Goal: Transaction & Acquisition: Purchase product/service

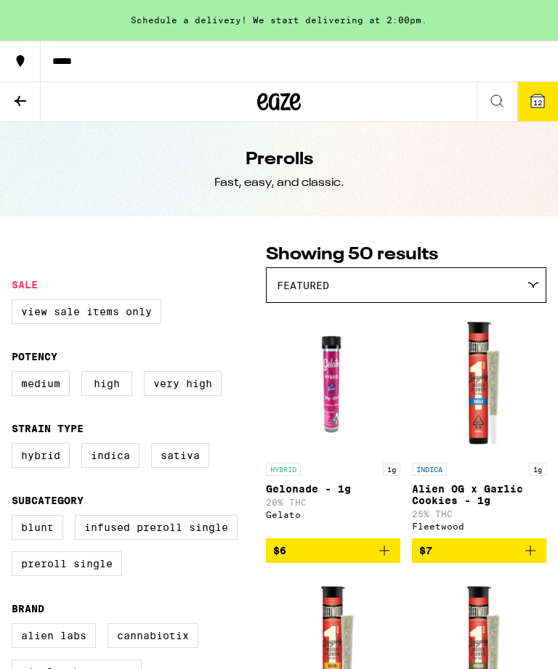
click at [26, 96] on icon at bounding box center [20, 100] width 17 height 17
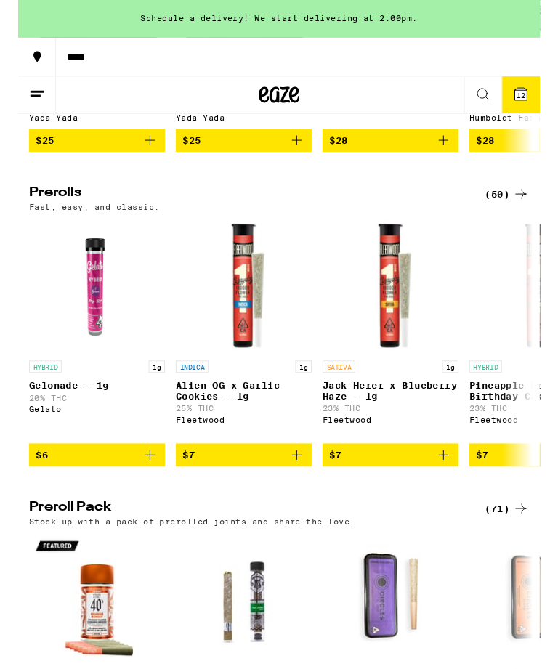
click at [515, 216] on div "(50)" at bounding box center [522, 207] width 47 height 17
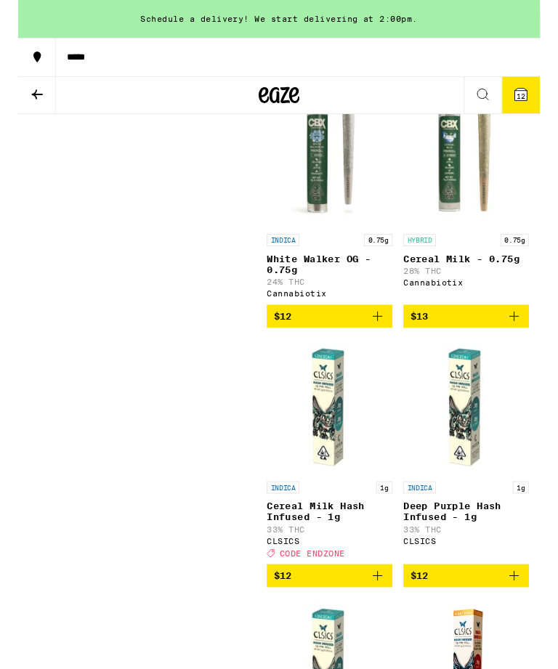
scroll to position [1815, 0]
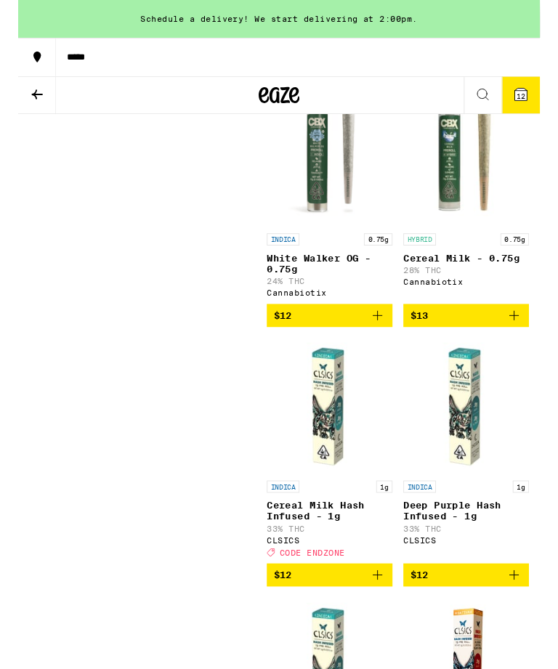
click at [510, 346] on span "$13" at bounding box center [479, 337] width 120 height 17
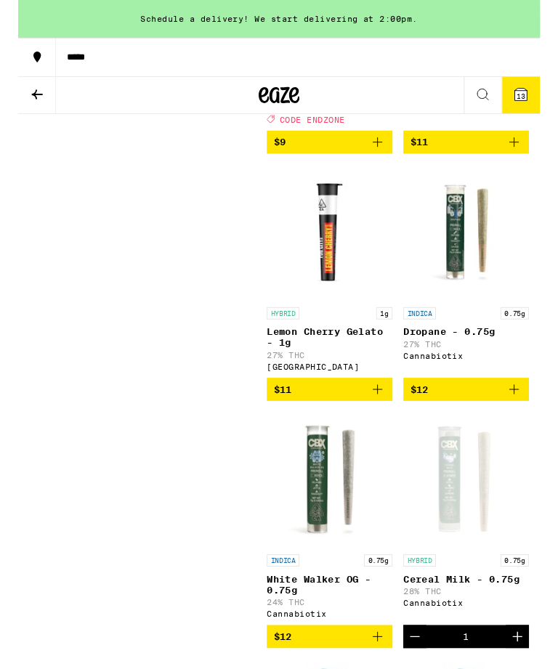
scroll to position [1472, 0]
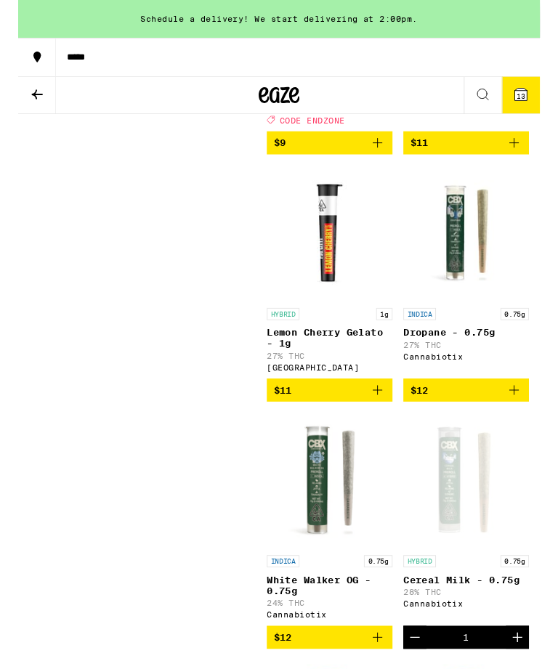
click at [513, 426] on span "$12" at bounding box center [479, 416] width 120 height 17
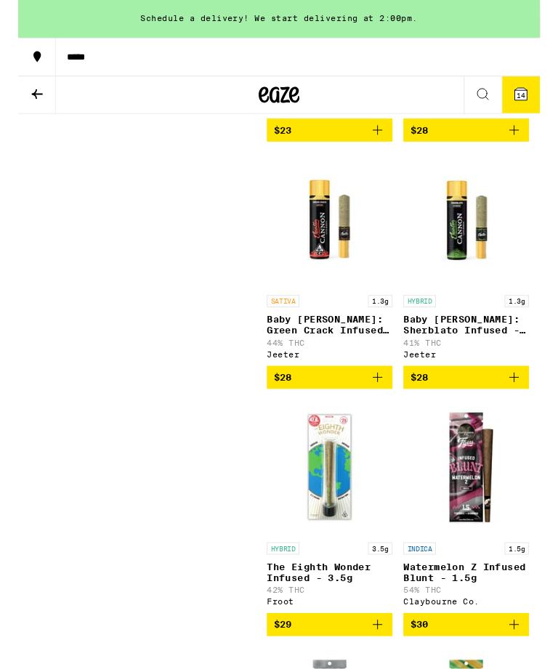
scroll to position [5712, 0]
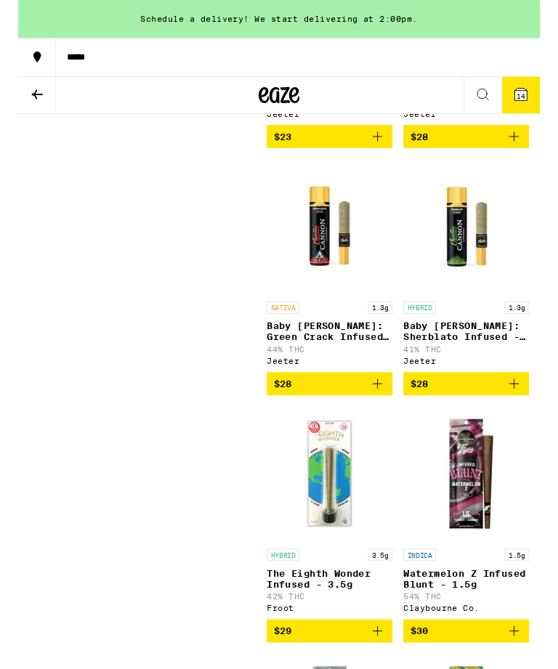
click at [487, 155] on span "$28" at bounding box center [479, 145] width 120 height 17
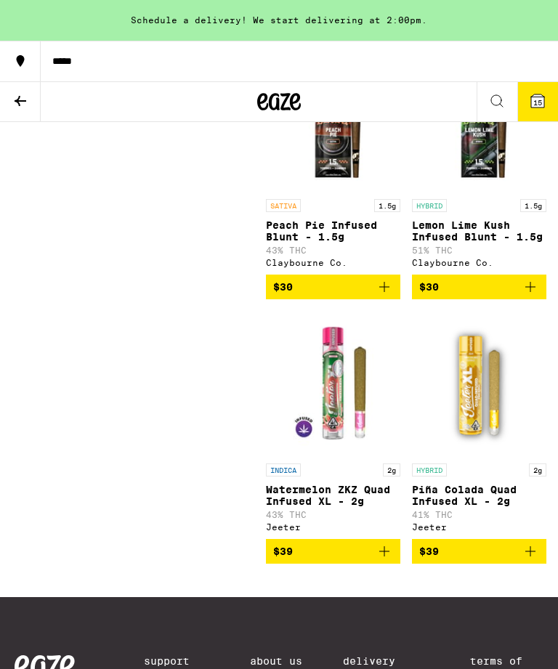
scroll to position [6342, 0]
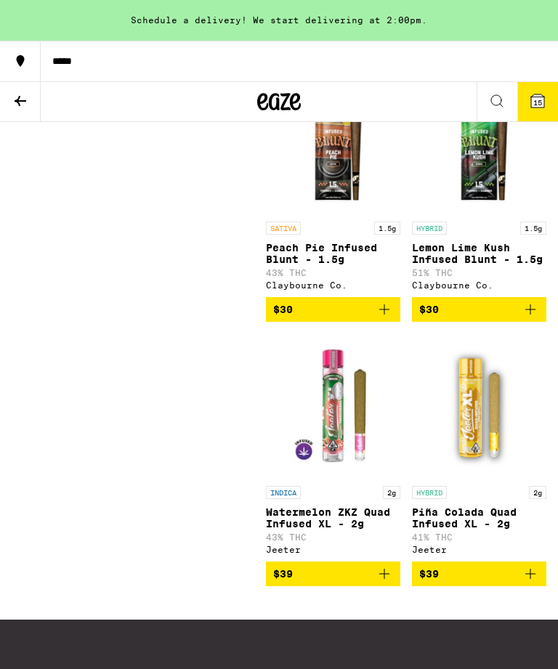
click at [26, 102] on icon at bounding box center [20, 100] width 17 height 17
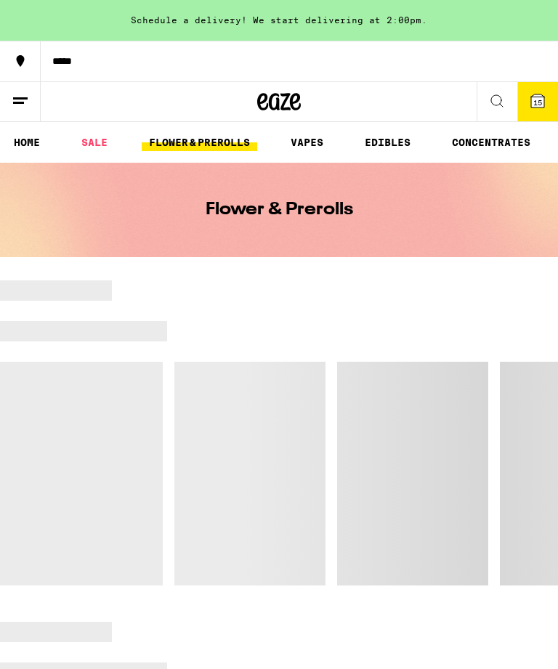
click at [200, 150] on link "FLOWER & PREROLLS" at bounding box center [199, 142] width 115 height 17
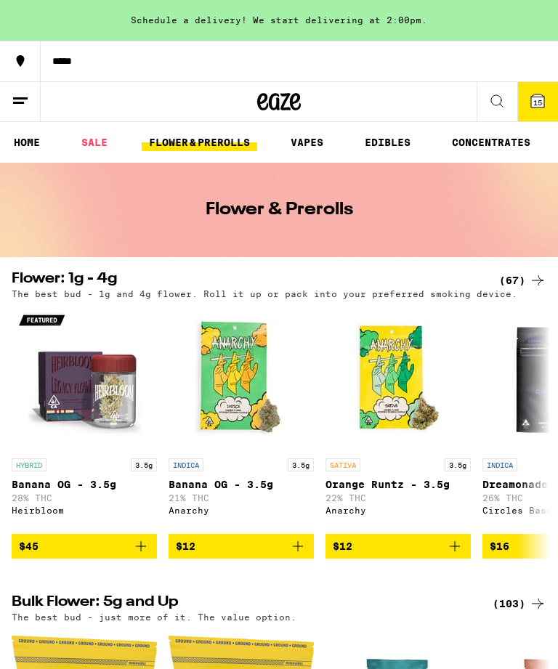
click at [522, 287] on div "(67)" at bounding box center [522, 280] width 47 height 17
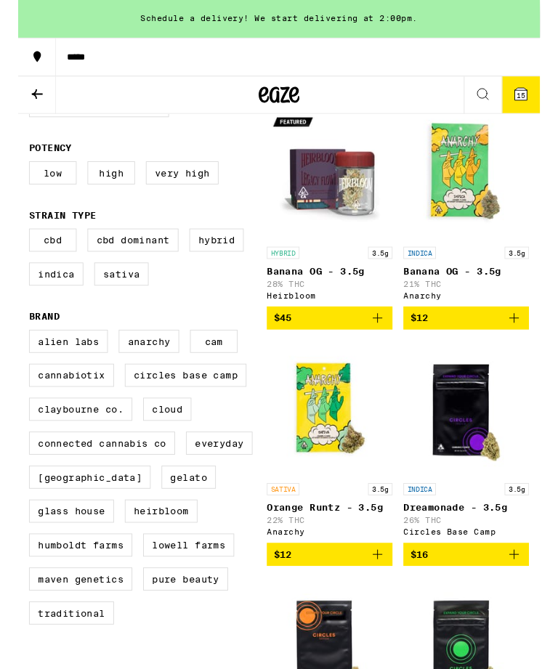
scroll to position [199, 0]
click at [210, 377] on label "CAM" at bounding box center [209, 364] width 51 height 25
click at [15, 355] on input "CAM" at bounding box center [15, 354] width 1 height 1
checkbox input "true"
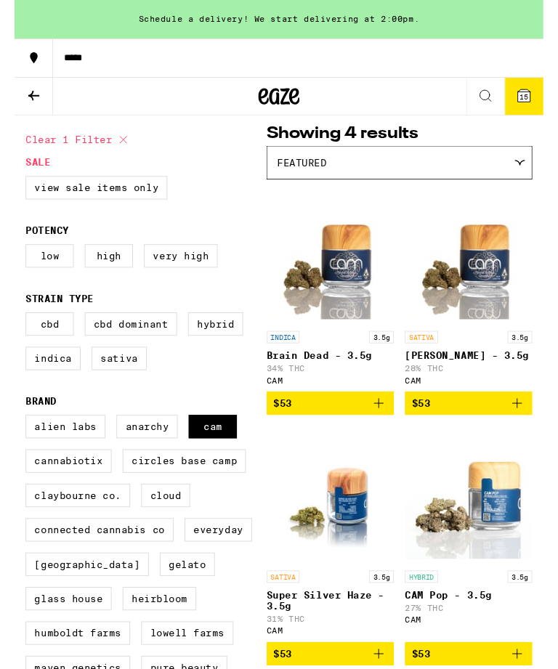
scroll to position [105, 0]
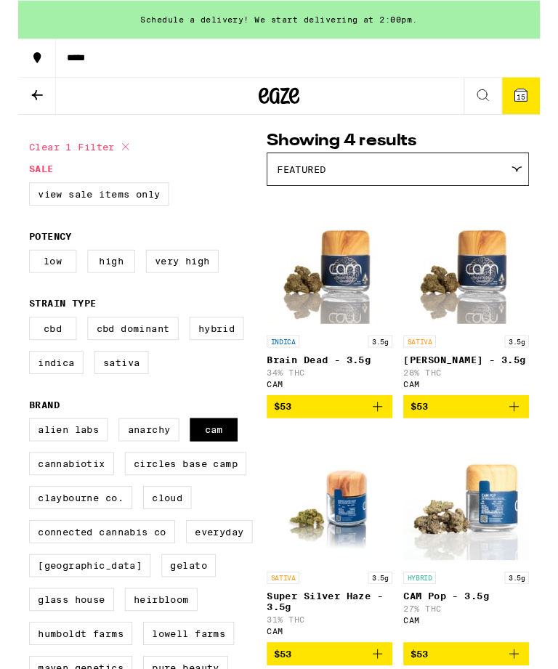
click at [323, 324] on img "Open page for Brain Dead - 3.5g from CAM" at bounding box center [333, 277] width 134 height 145
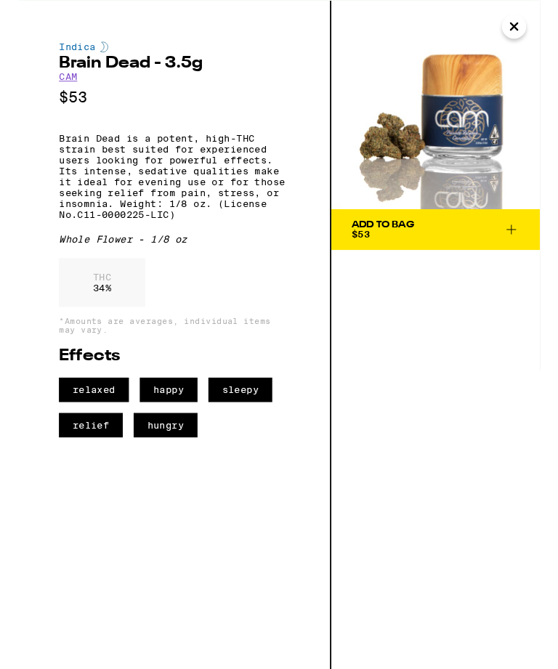
scroll to position [104, 0]
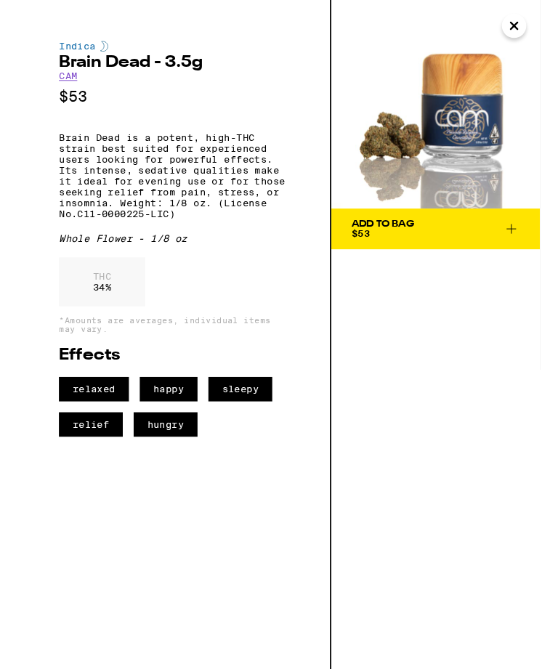
click at [532, 18] on icon "Close" at bounding box center [529, 28] width 17 height 22
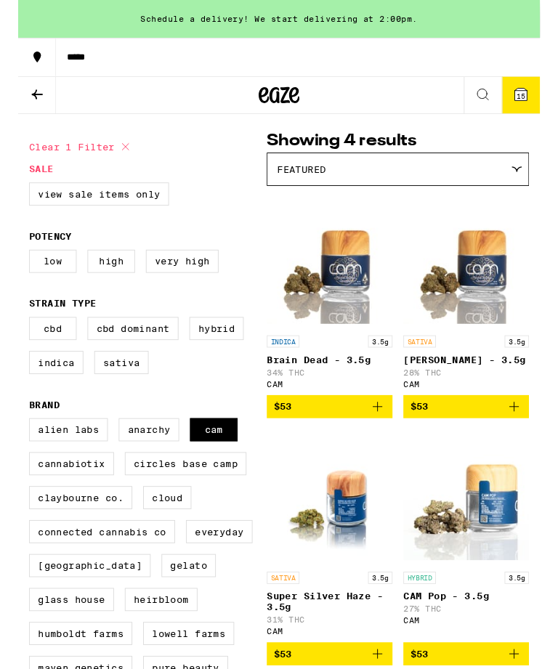
click at [498, 308] on img "Open page for Jack Herer - 3.5g from CAM" at bounding box center [479, 278] width 134 height 145
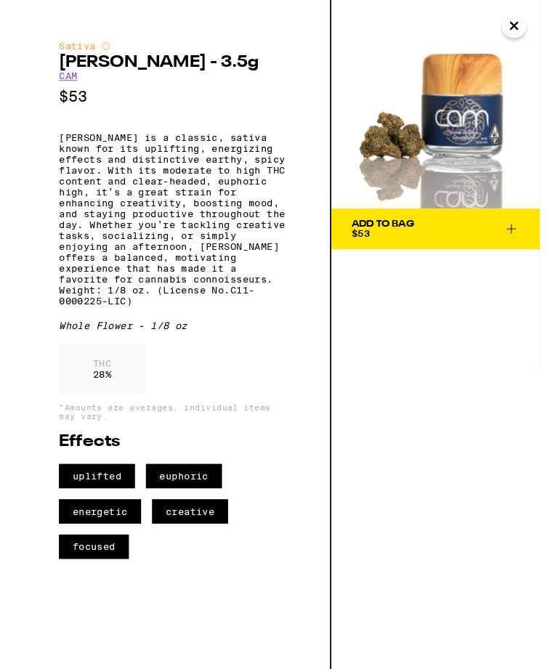
click at [537, 23] on icon "Close" at bounding box center [529, 28] width 17 height 22
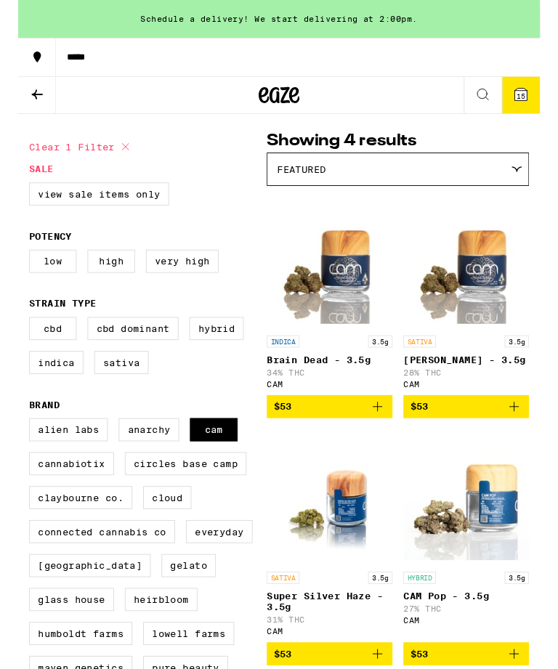
click at [350, 559] on img "Open page for Super Silver Haze - 3.5g from CAM" at bounding box center [333, 531] width 134 height 145
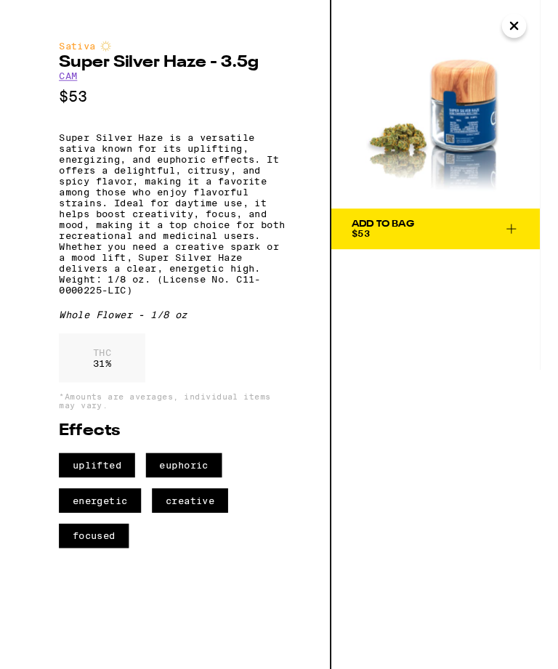
click at [526, 31] on icon "Close" at bounding box center [529, 27] width 7 height 7
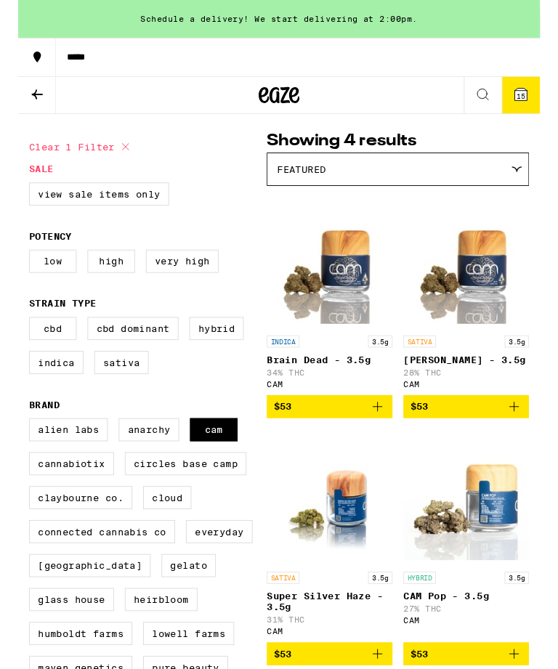
click at [494, 547] on img "Open page for CAM Pop - 3.5g from CAM" at bounding box center [479, 531] width 134 height 145
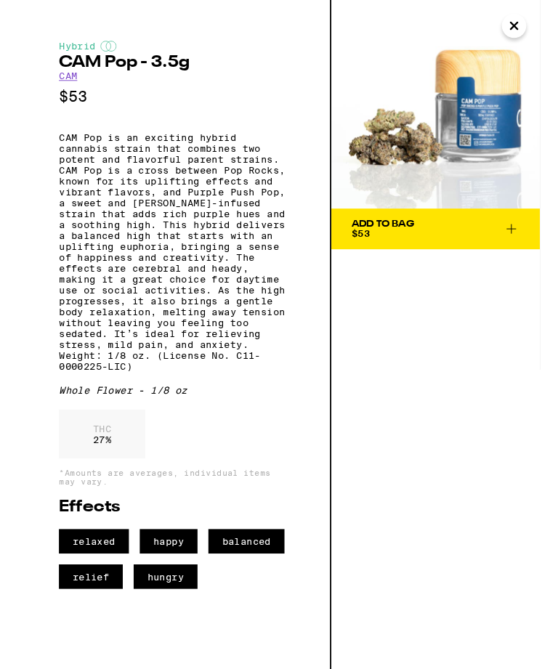
scroll to position [128, 0]
click at [488, 240] on span "Add To Bag $53" at bounding box center [446, 245] width 179 height 20
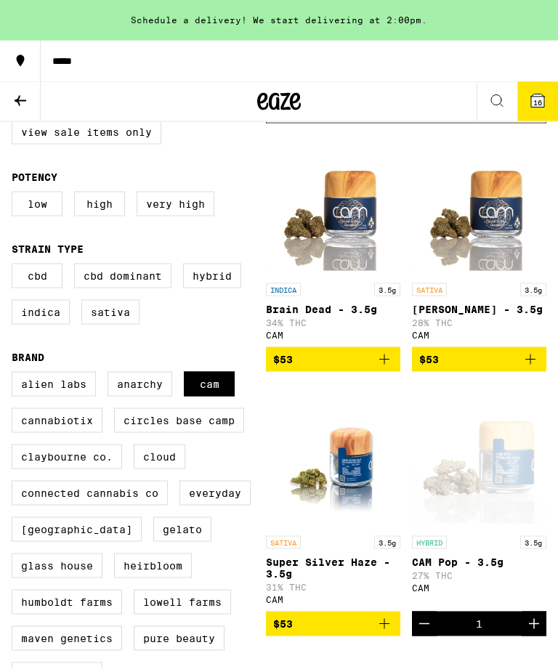
scroll to position [174, 0]
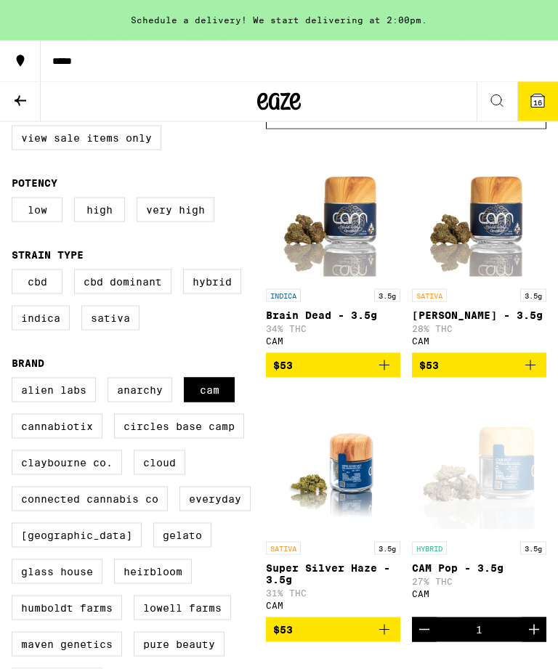
click at [535, 105] on span "16" at bounding box center [537, 102] width 9 height 9
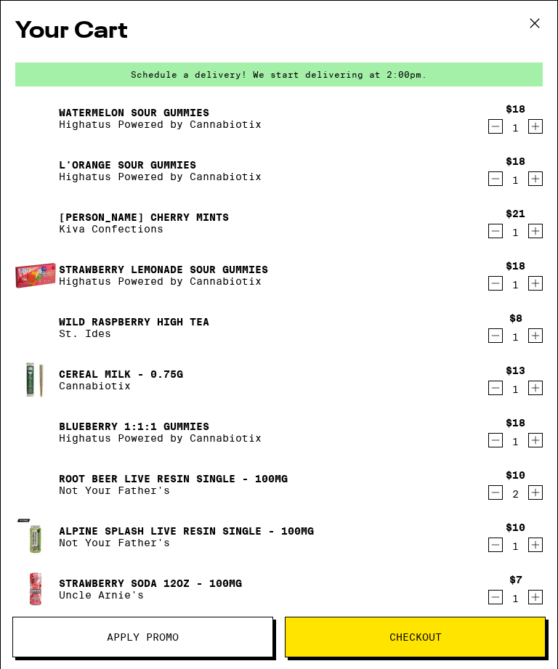
click at [492, 240] on icon "Decrement" at bounding box center [495, 230] width 13 height 17
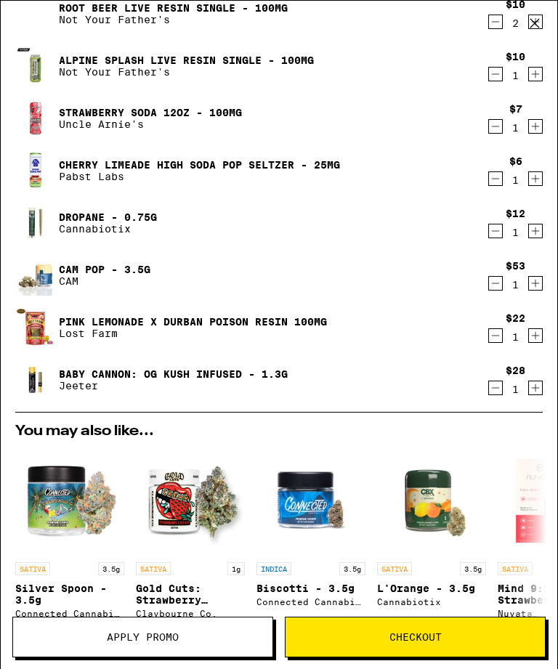
scroll to position [428, 0]
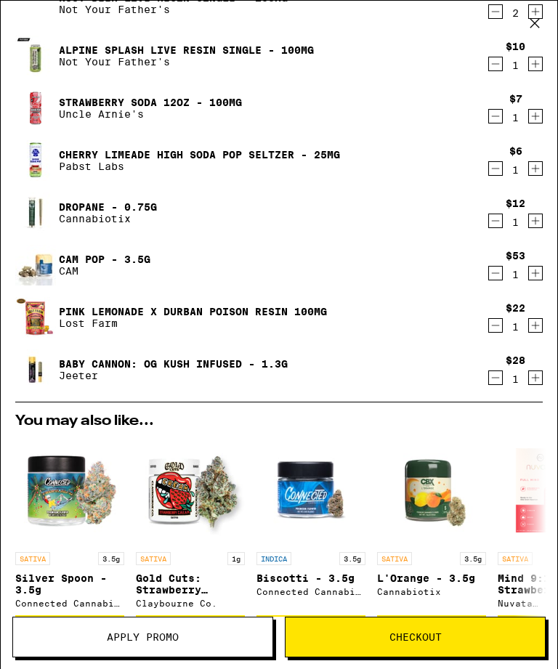
click at [491, 329] on icon "Decrement" at bounding box center [495, 325] width 13 height 17
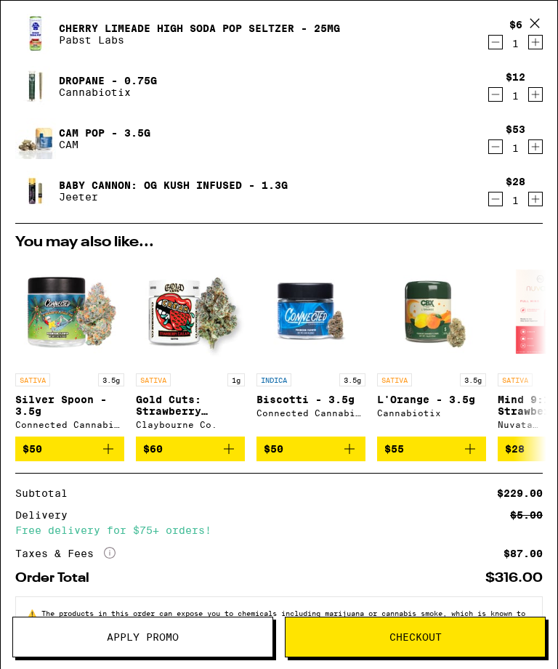
scroll to position [551, 0]
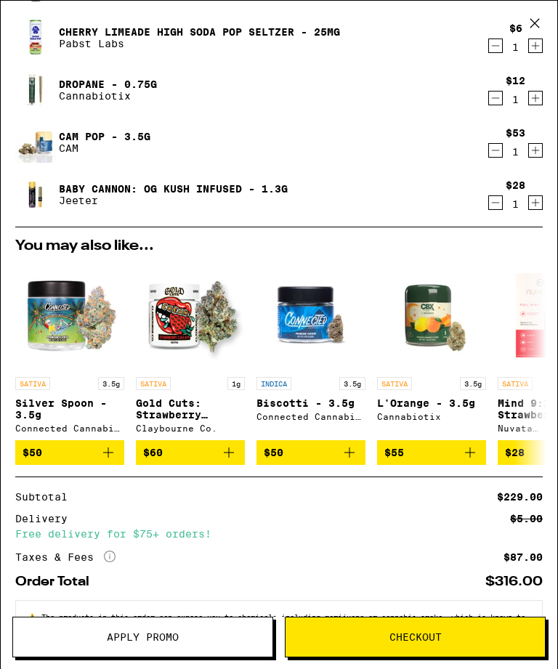
click at [489, 205] on icon "Decrement" at bounding box center [495, 202] width 13 height 17
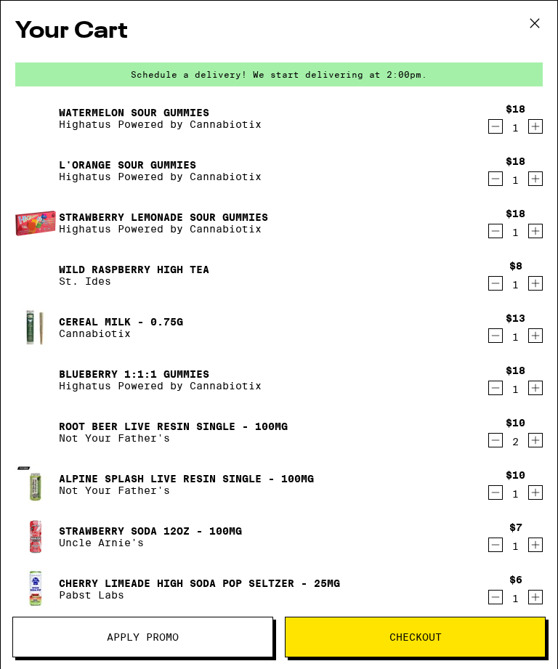
scroll to position [0, 0]
click at [410, 644] on button "Checkout" at bounding box center [415, 636] width 261 height 41
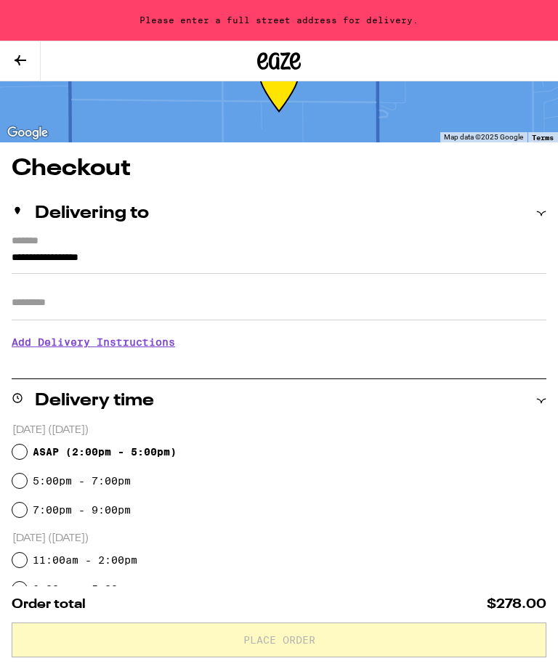
click at [28, 249] on input "**********" at bounding box center [279, 261] width 534 height 25
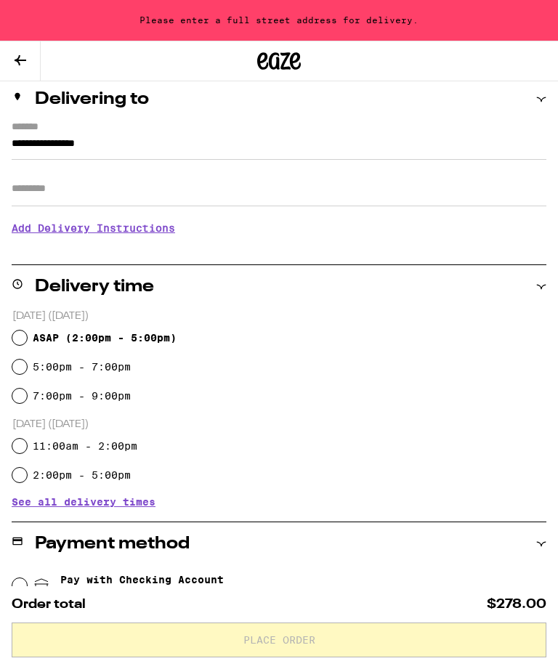
scroll to position [115, 0]
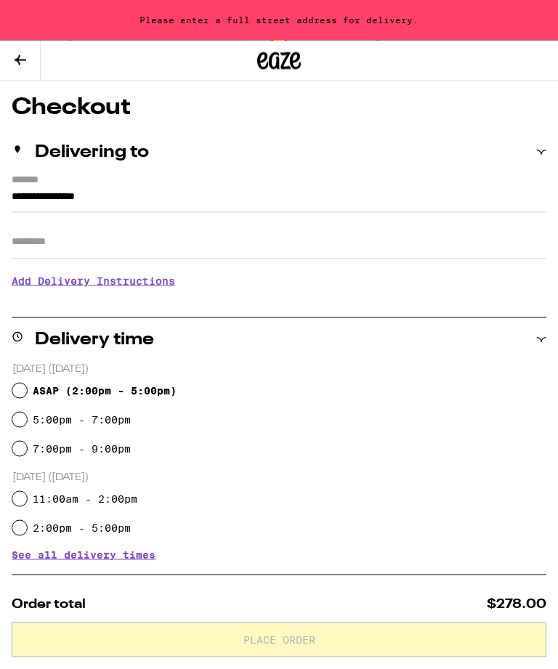
click at [146, 188] on input "**********" at bounding box center [279, 200] width 534 height 25
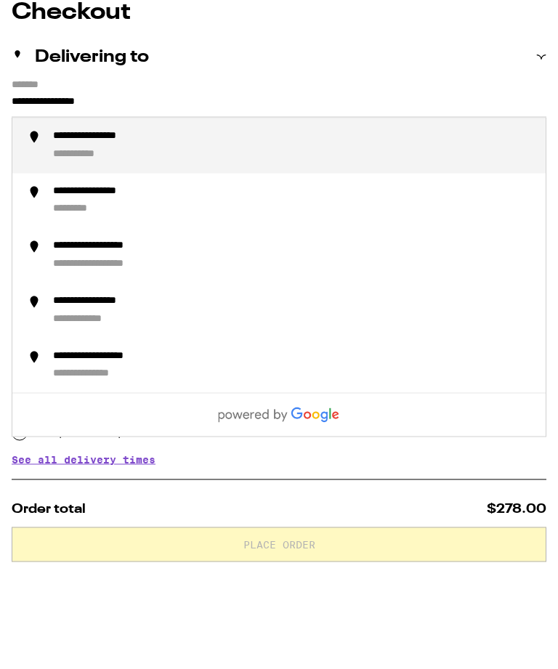
click at [77, 243] on div "**********" at bounding box center [89, 250] width 72 height 14
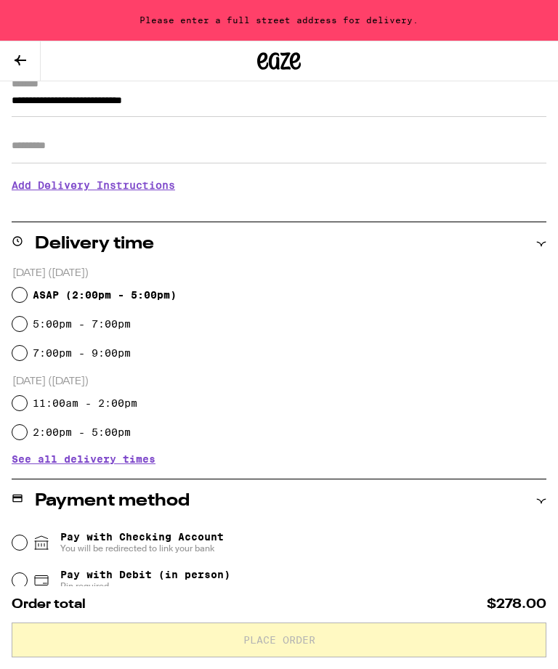
type input "**********"
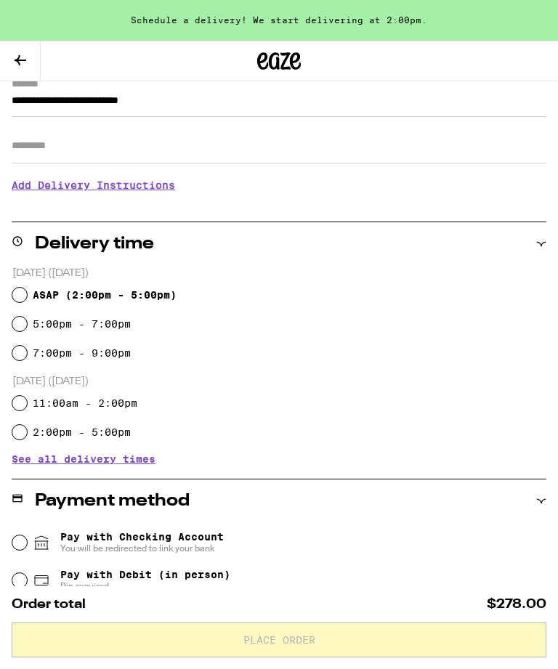
click at [21, 300] on input "ASAP ( 2:00pm - 5:00pm )" at bounding box center [19, 295] width 15 height 15
radio input "true"
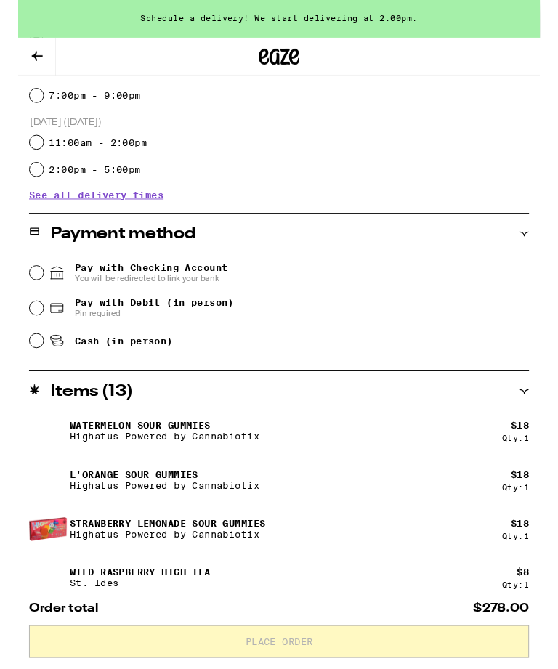
scroll to position [462, 0]
click at [33, 338] on icon at bounding box center [41, 328] width 17 height 17
click at [27, 336] on input "Pay with Debit (in person) Pin required" at bounding box center [19, 329] width 15 height 15
radio input "true"
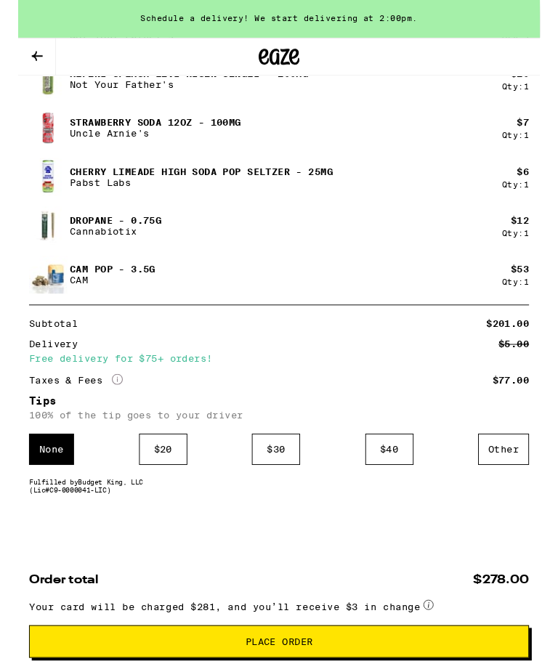
scroll to position [1213, 0]
click at [517, 484] on div "Other" at bounding box center [519, 480] width 54 height 33
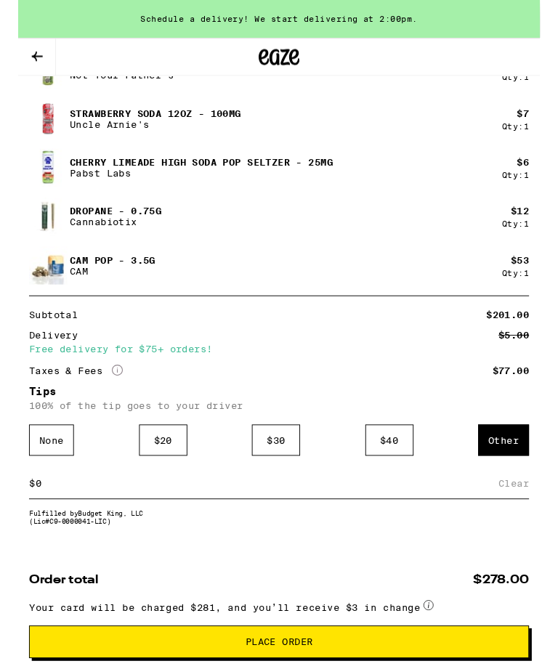
scroll to position [1305, 0]
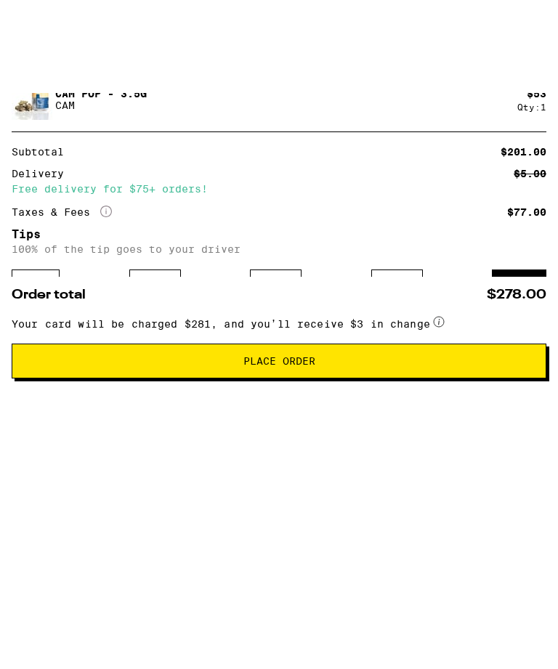
type input "5"
click at [526, 410] on div "Save" at bounding box center [533, 426] width 26 height 32
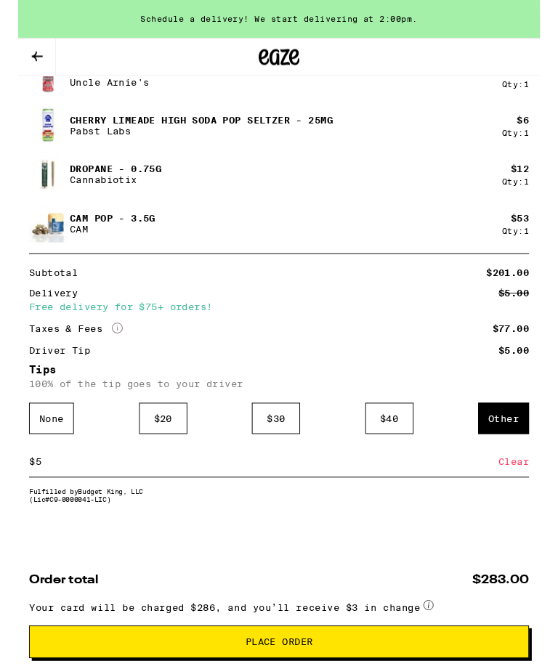
scroll to position [1280, 0]
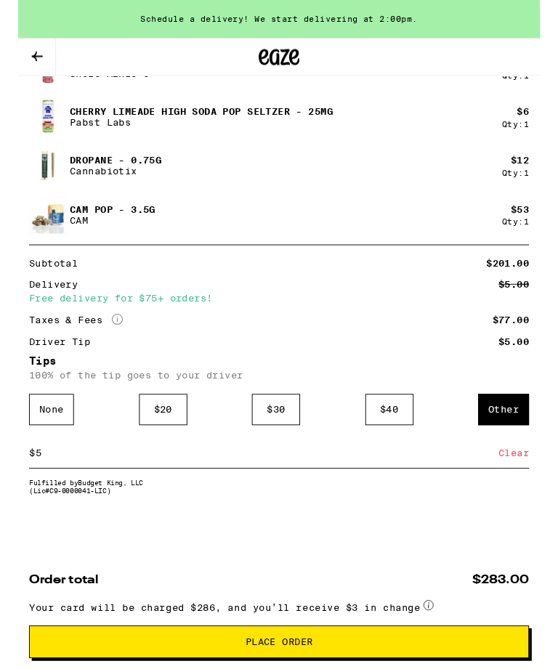
click at [530, 483] on div "Clear" at bounding box center [529, 484] width 33 height 32
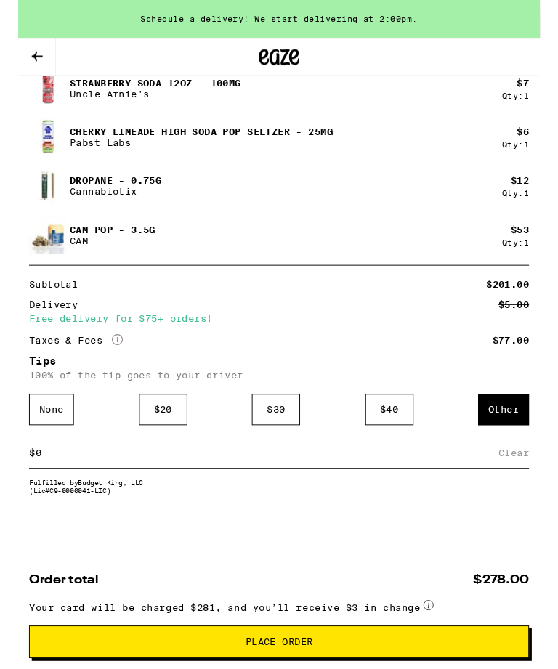
click at [515, 438] on div "Other" at bounding box center [519, 437] width 54 height 33
click at [518, 439] on div "Other" at bounding box center [519, 437] width 54 height 33
click at [52, 488] on input at bounding box center [265, 484] width 495 height 13
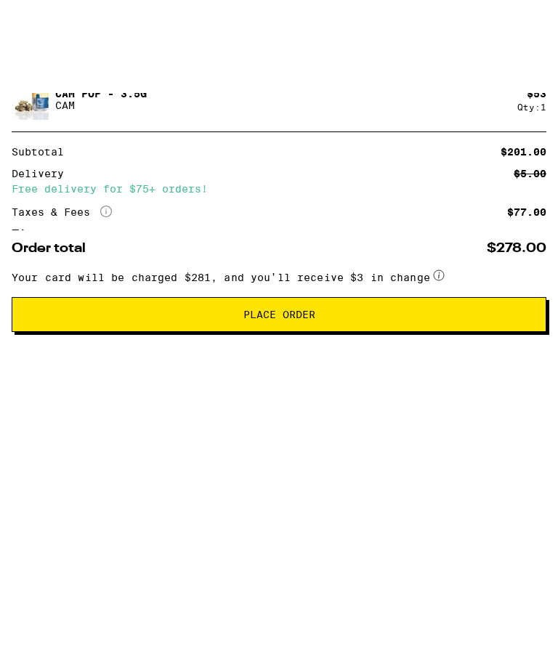
scroll to position [1305, 0]
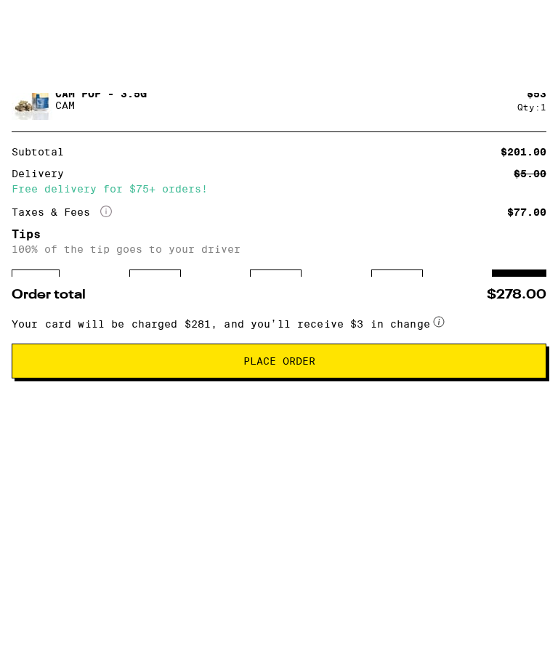
type input "6"
click at [532, 410] on div "Save" at bounding box center [533, 426] width 26 height 32
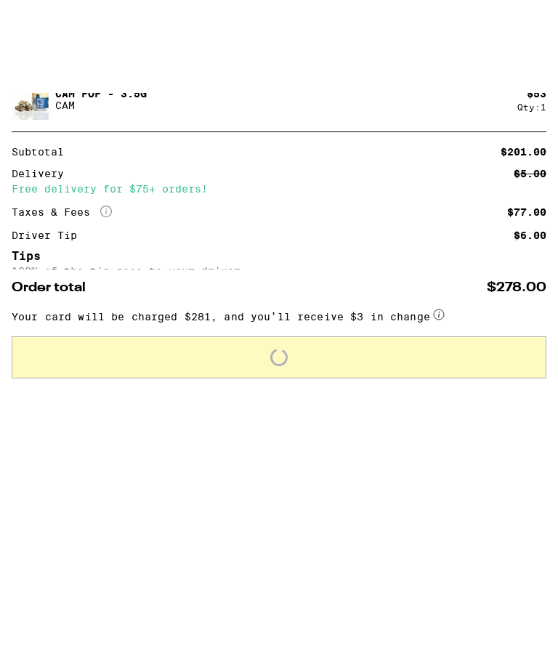
scroll to position [1258, 0]
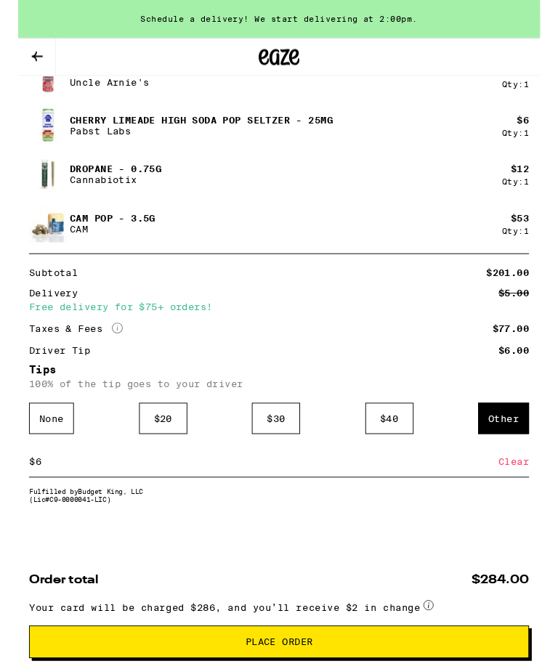
click at [523, 457] on div "Other" at bounding box center [519, 447] width 54 height 33
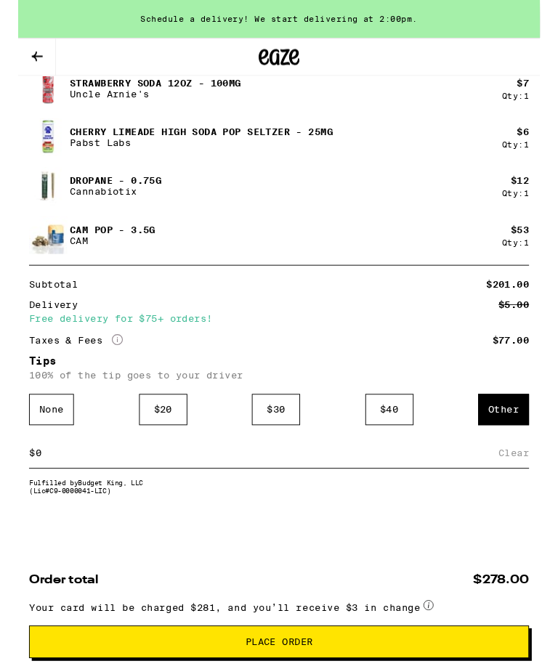
click at [30, 487] on input at bounding box center [265, 484] width 495 height 13
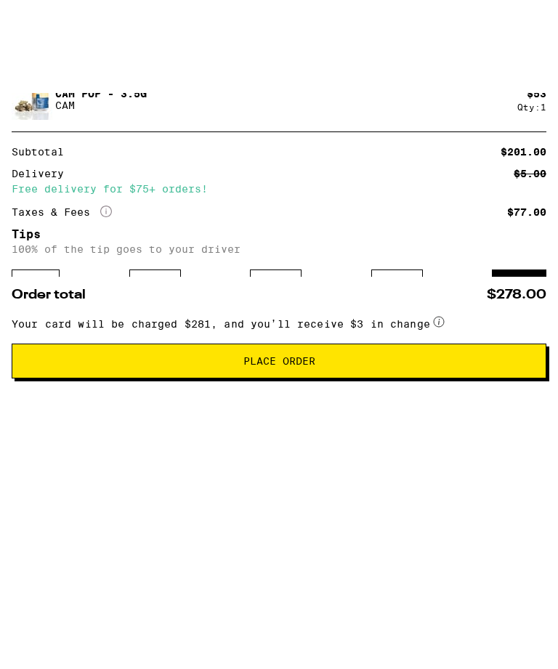
type input "7"
click at [536, 410] on div "Save" at bounding box center [533, 426] width 26 height 32
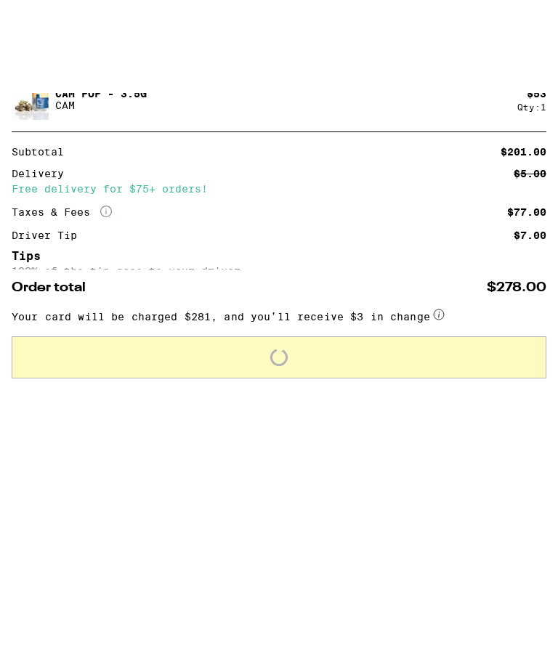
scroll to position [1258, 0]
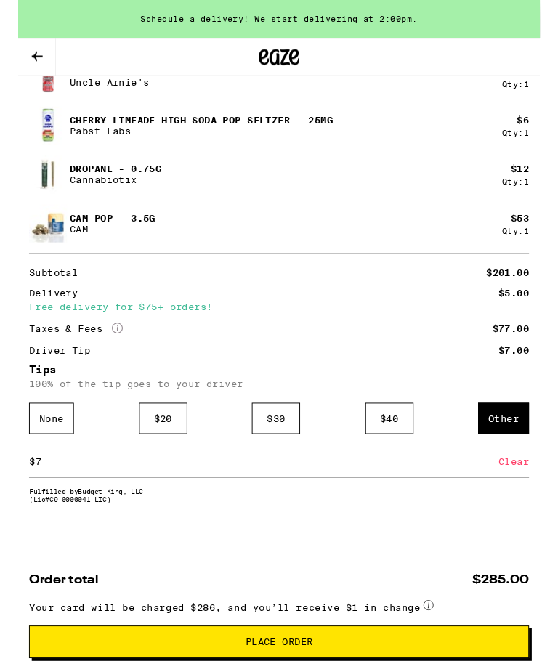
click at [521, 449] on div "Other" at bounding box center [519, 447] width 54 height 33
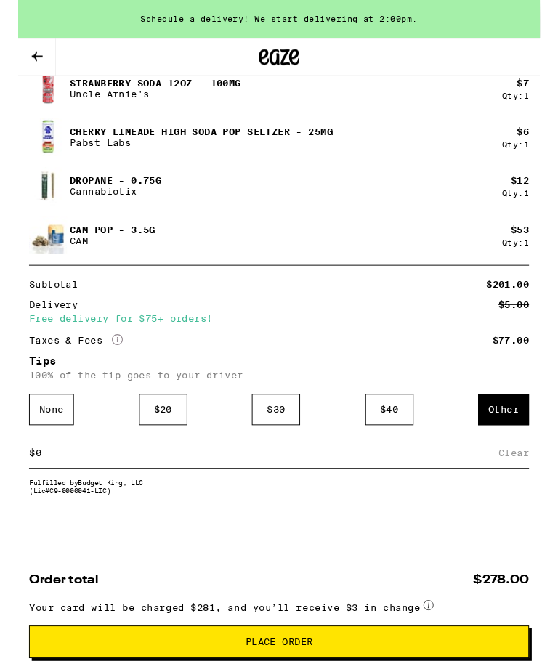
click at [35, 481] on input at bounding box center [265, 484] width 495 height 13
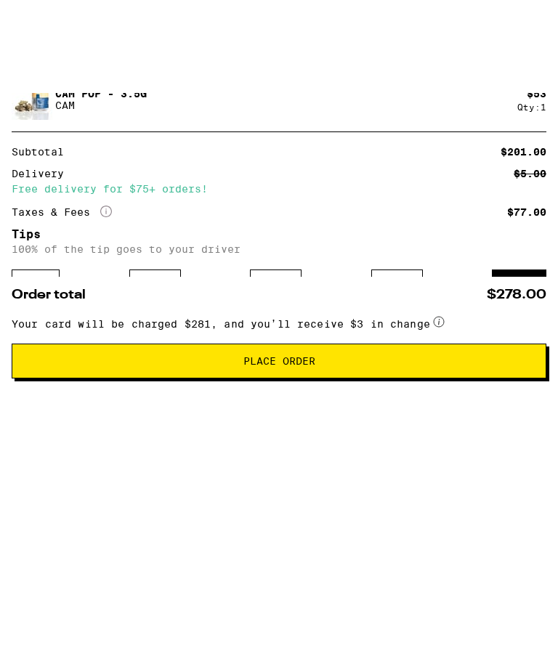
type input "7"
click at [533, 410] on div "Save" at bounding box center [533, 426] width 26 height 32
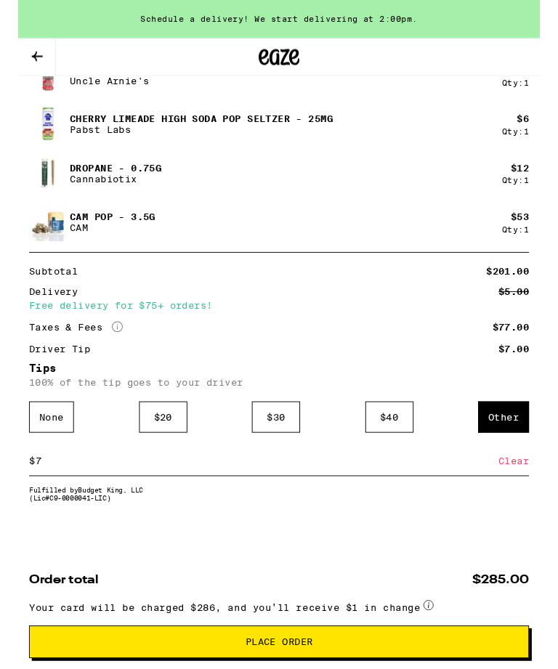
scroll to position [1280, 0]
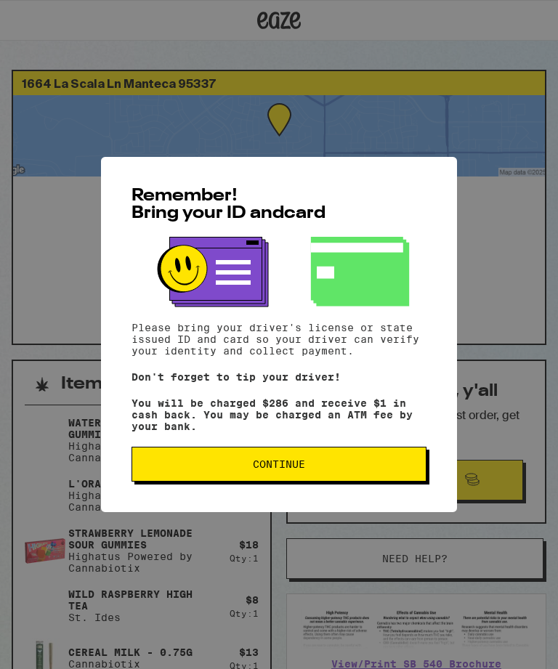
click at [173, 469] on span "Continue" at bounding box center [279, 464] width 270 height 10
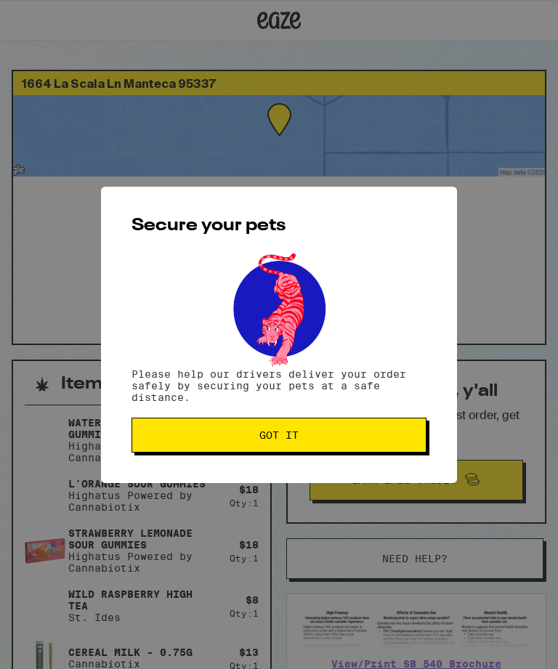
click at [160, 431] on button "Got it" at bounding box center [278, 435] width 295 height 35
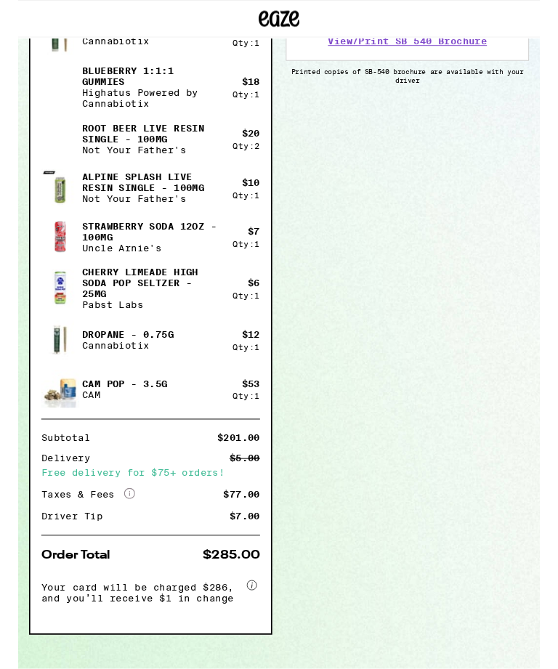
scroll to position [640, 0]
